Goal: Check status

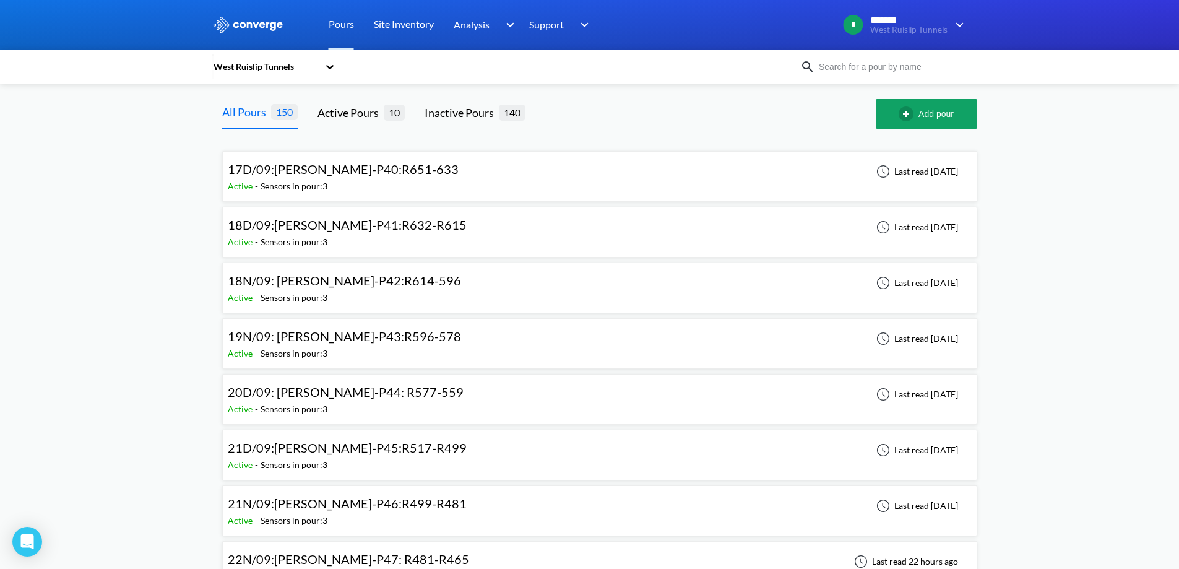
scroll to position [371, 0]
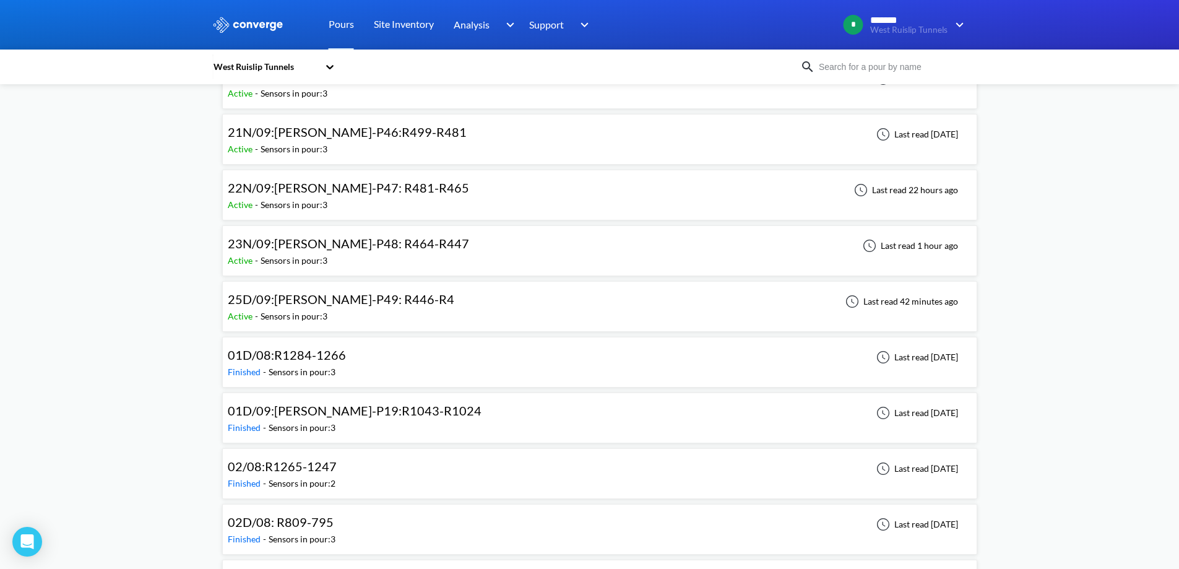
click at [348, 319] on div "Active - Sensors in pour: 3" at bounding box center [344, 316] width 233 height 14
